Goal: Navigation & Orientation: Go to known website

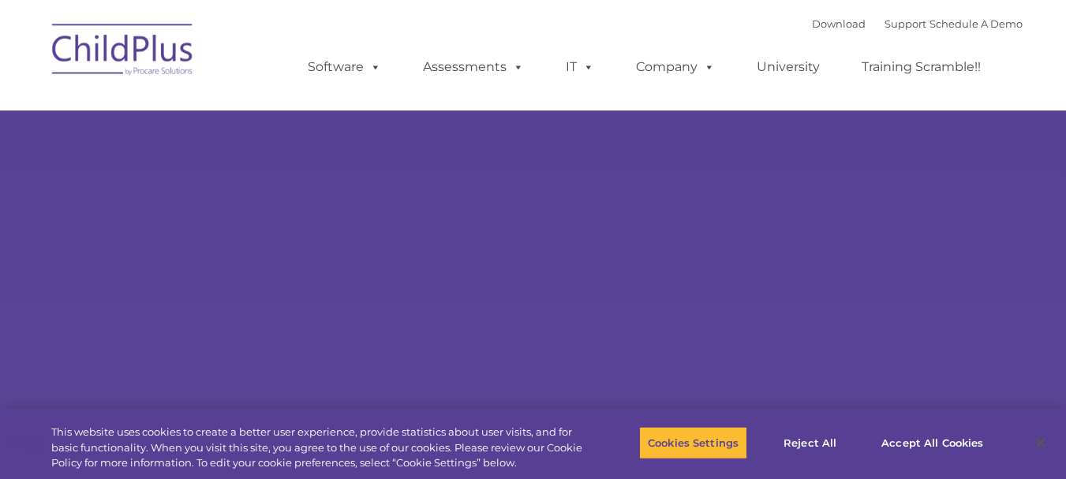
select select "MEDIUM"
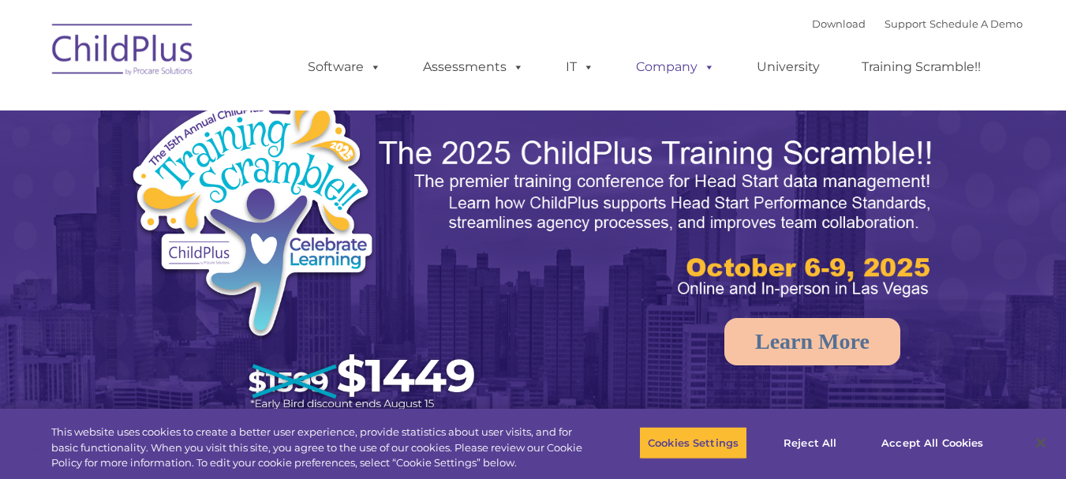
select select "MEDIUM"
click at [133, 54] on img at bounding box center [123, 52] width 158 height 79
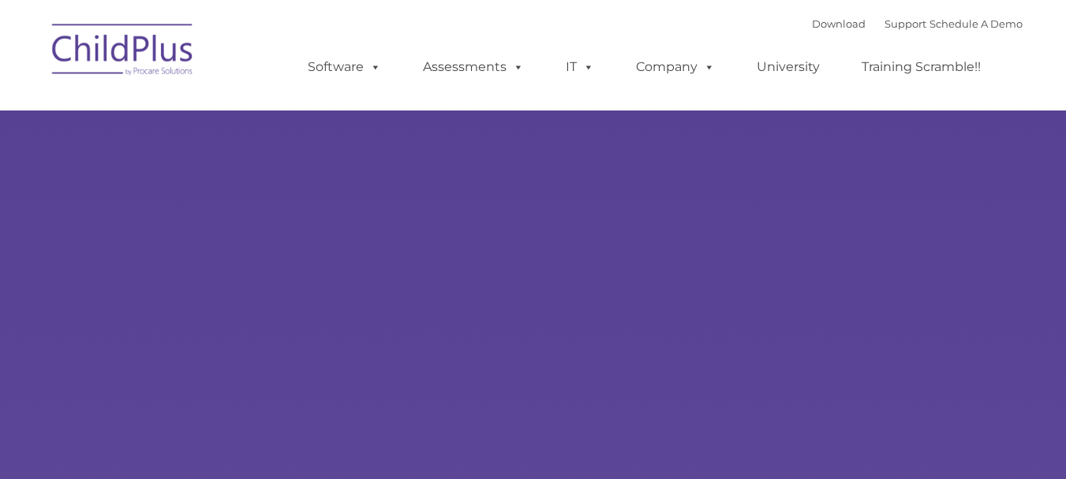
type input ""
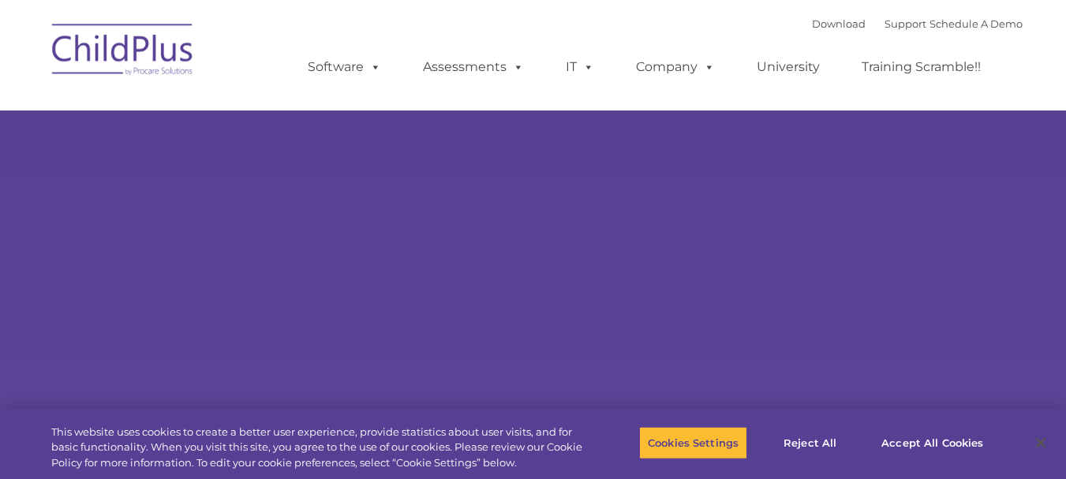
select select "MEDIUM"
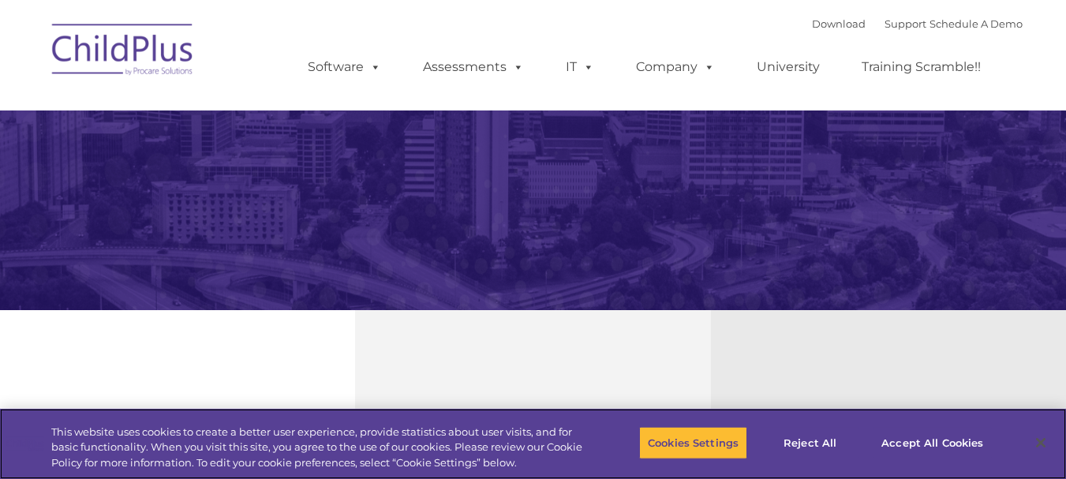
scroll to position [357, 0]
